Goal: Task Accomplishment & Management: Manage account settings

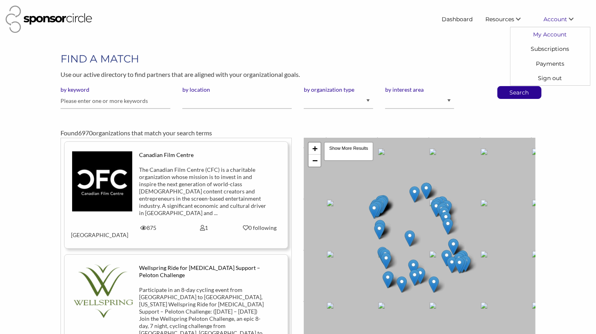
click at [560, 34] on link "My Account" at bounding box center [550, 34] width 79 height 14
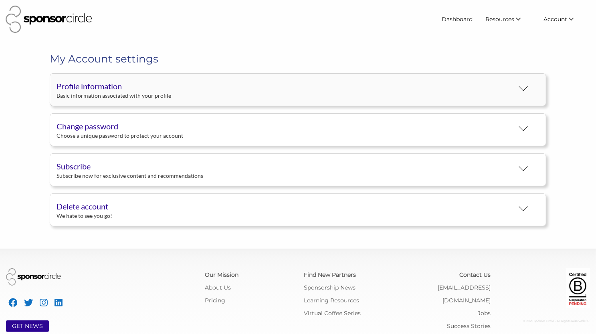
scroll to position [15, 0]
click at [96, 202] on div "Delete account" at bounding box center [285, 206] width 457 height 12
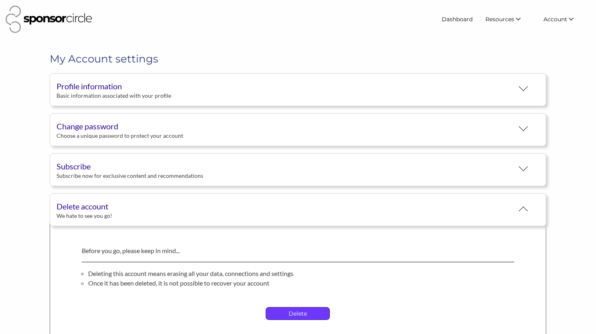
click at [273, 308] on p "Delete" at bounding box center [297, 314] width 63 height 12
